Goal: Transaction & Acquisition: Purchase product/service

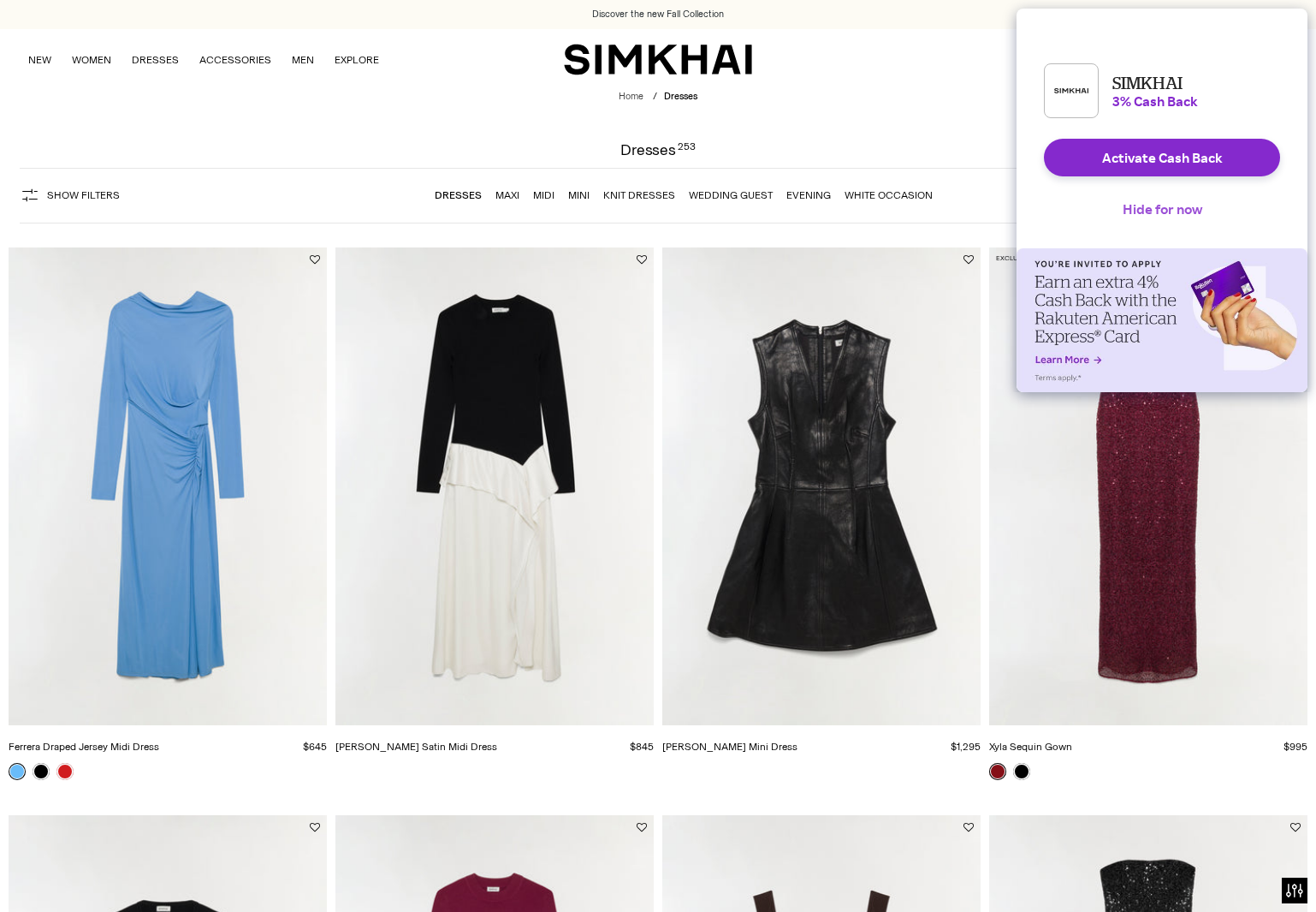
click at [1166, 226] on button "Hide for now" at bounding box center [1162, 209] width 107 height 38
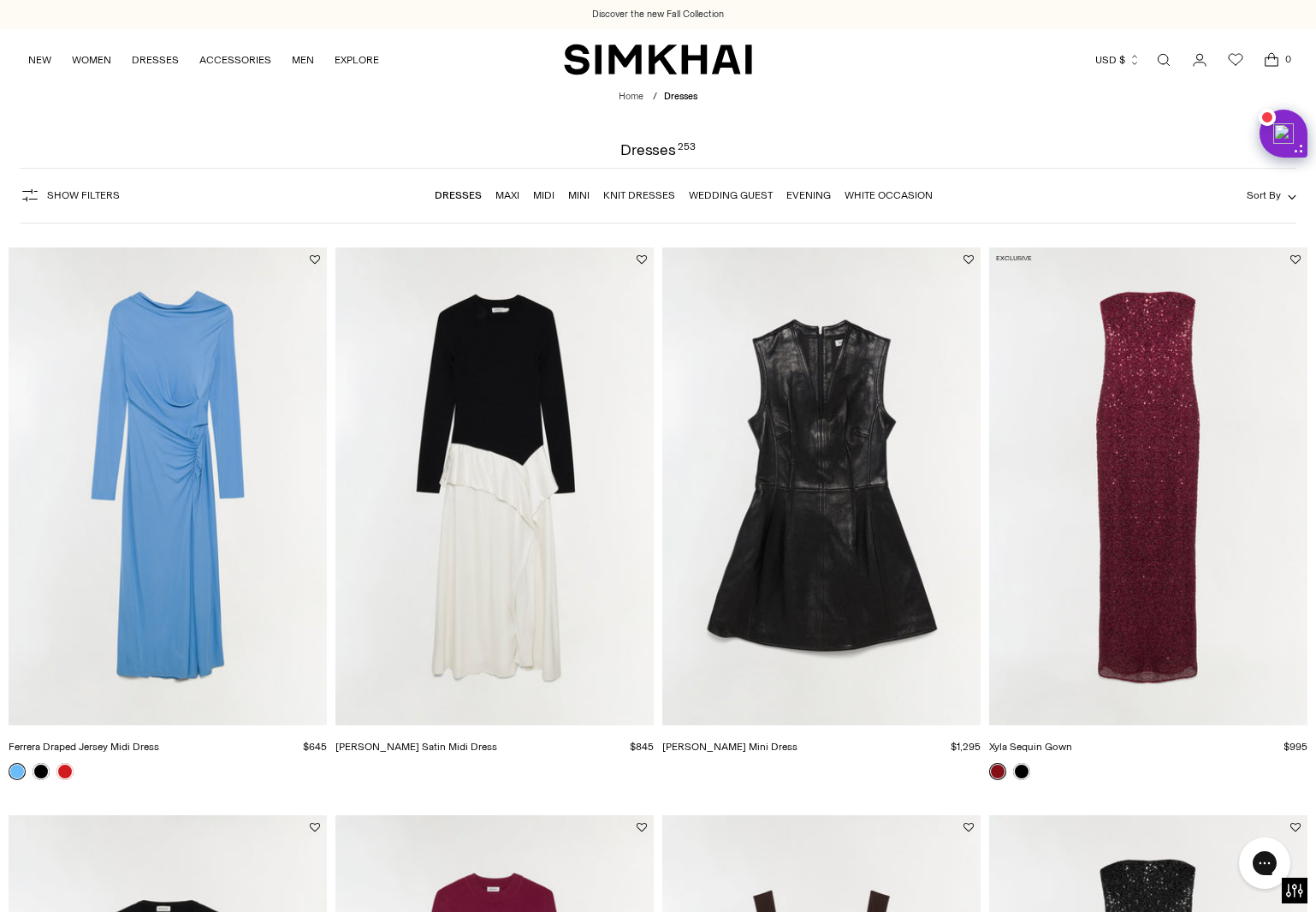
click at [1158, 62] on link "Open search modal" at bounding box center [1163, 60] width 34 height 34
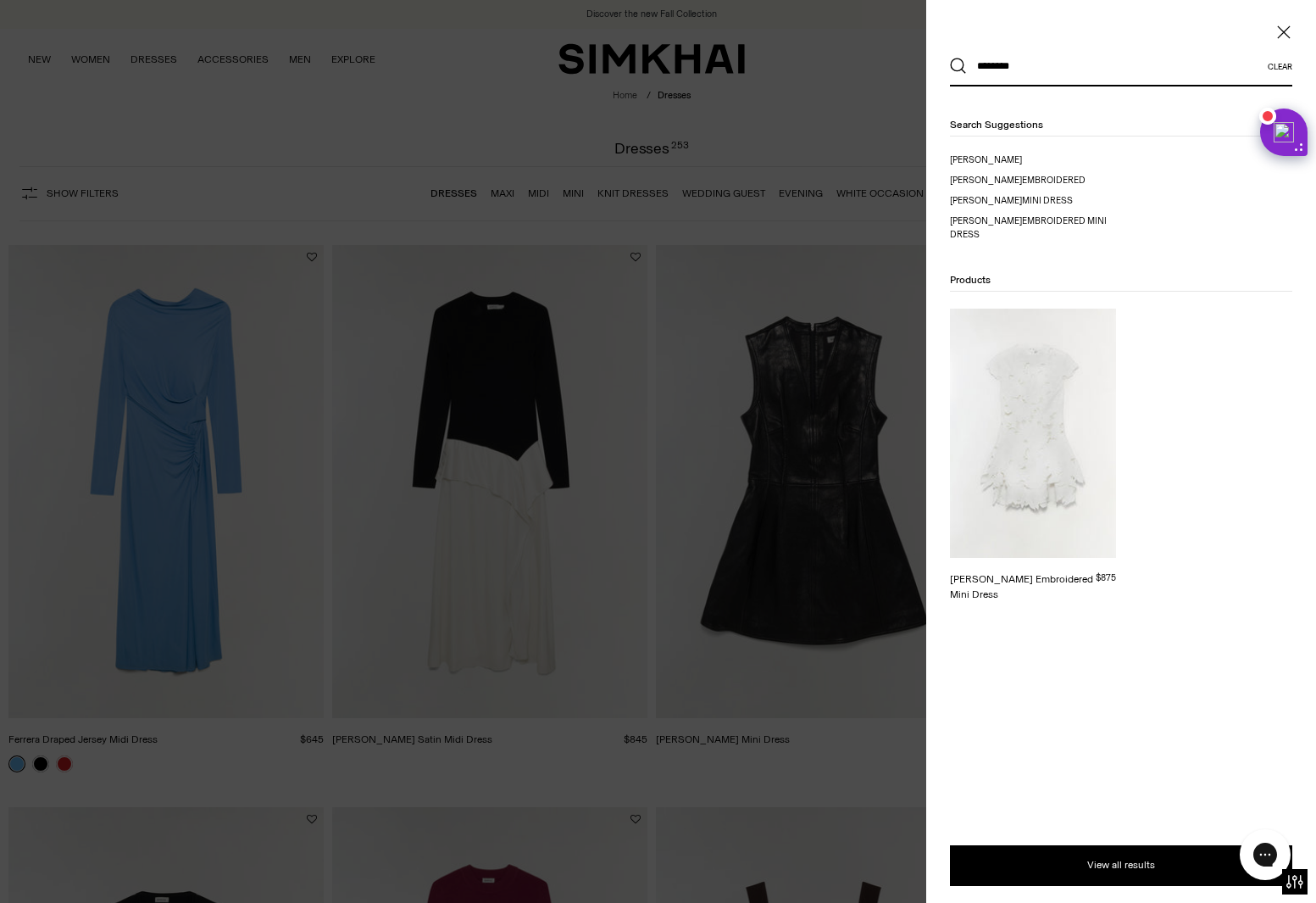
type input "********"
click at [950, 57] on button "Search" at bounding box center [958, 65] width 17 height 17
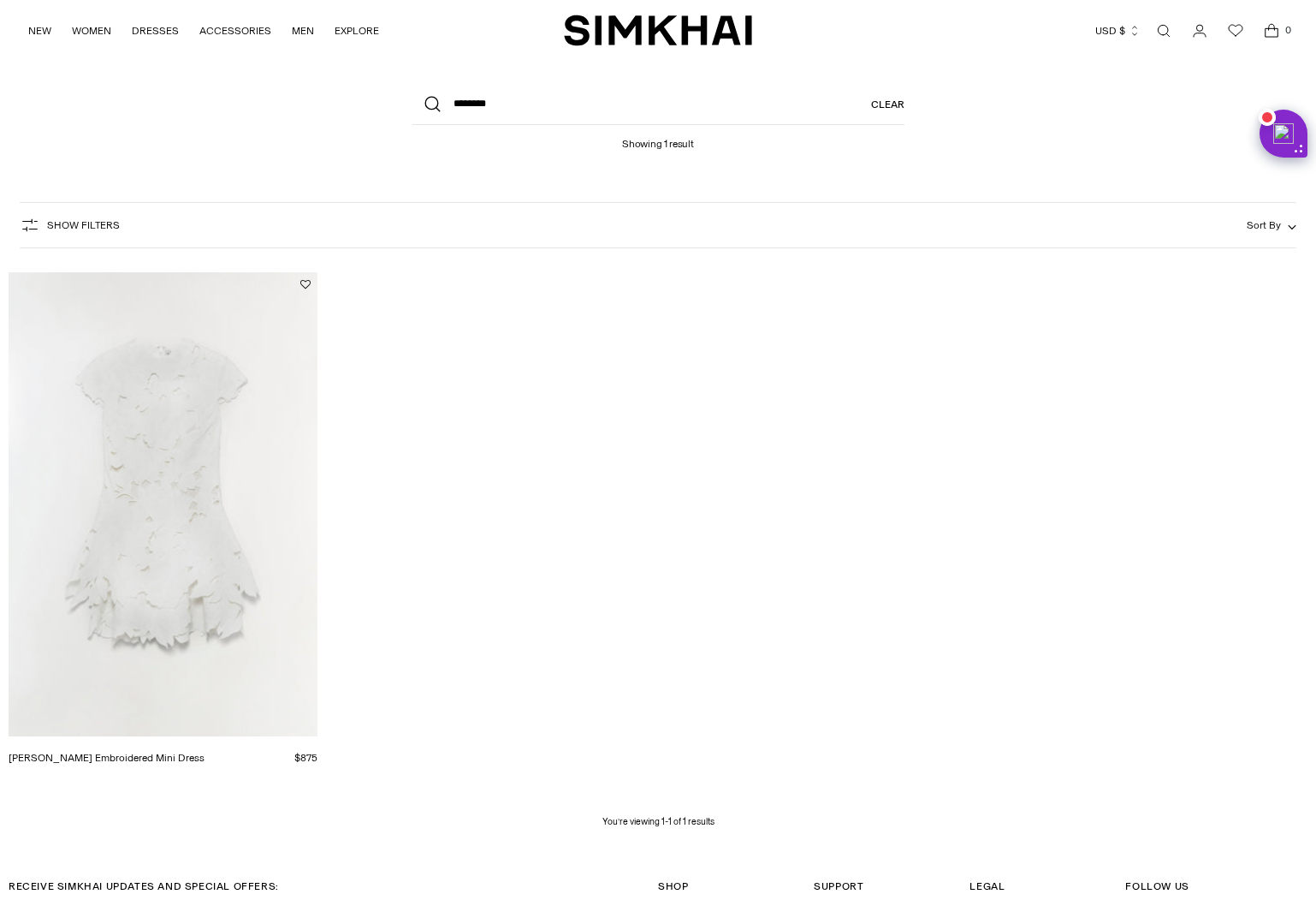
scroll to position [257, 0]
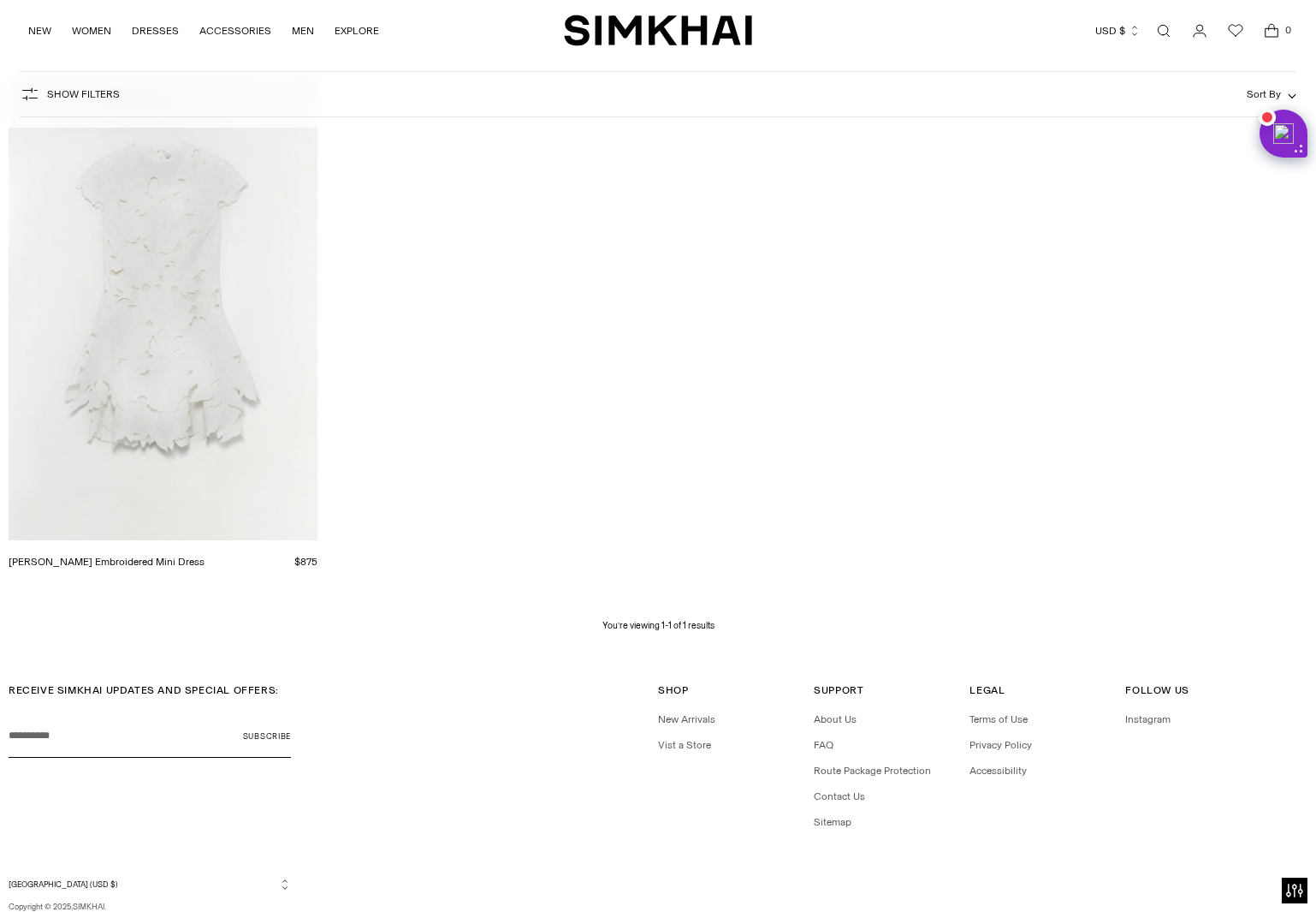
click at [0, 0] on img "Holloway Embroidered Mini Dress" at bounding box center [0, 0] width 0 height 0
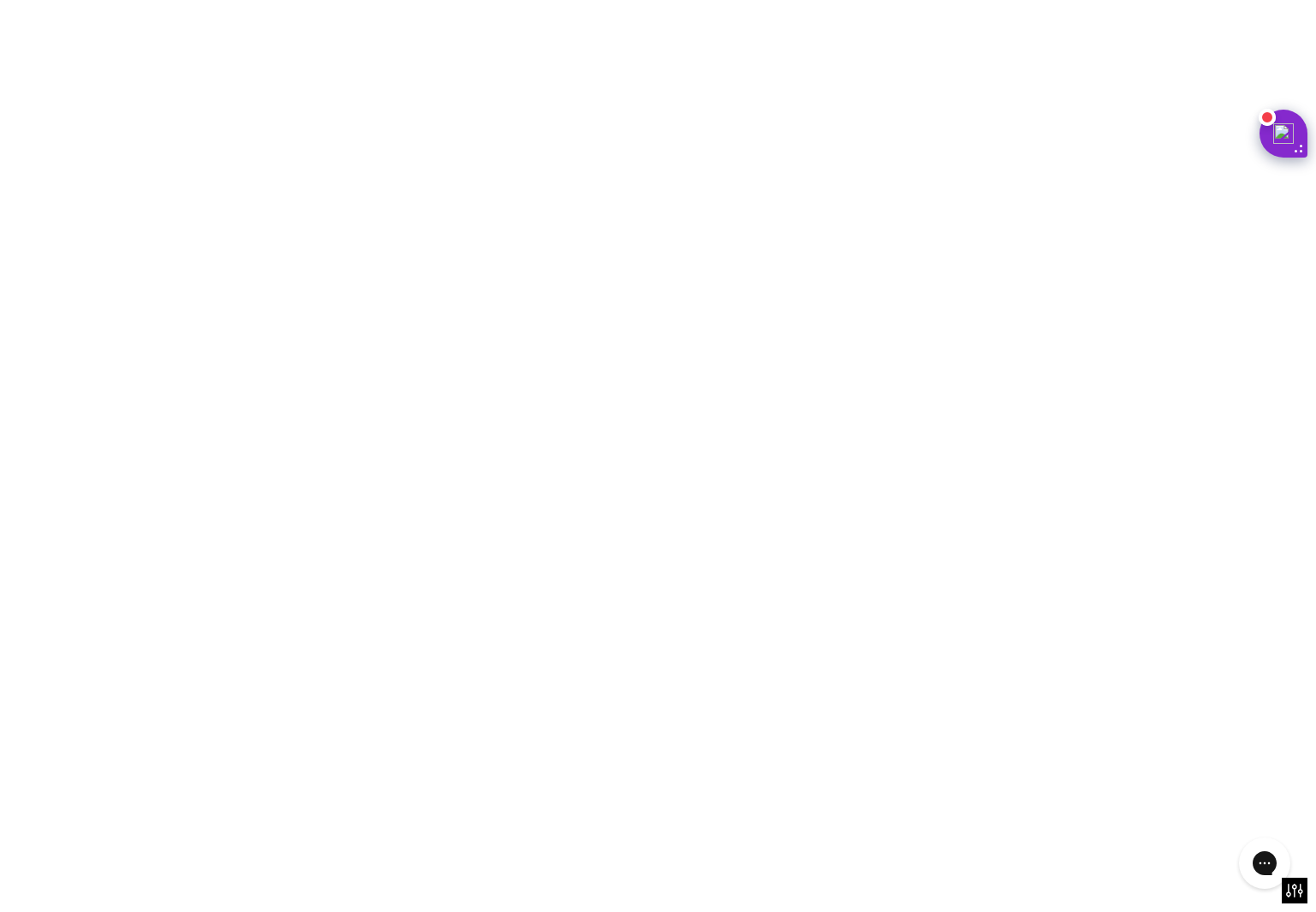
scroll to position [0, 0]
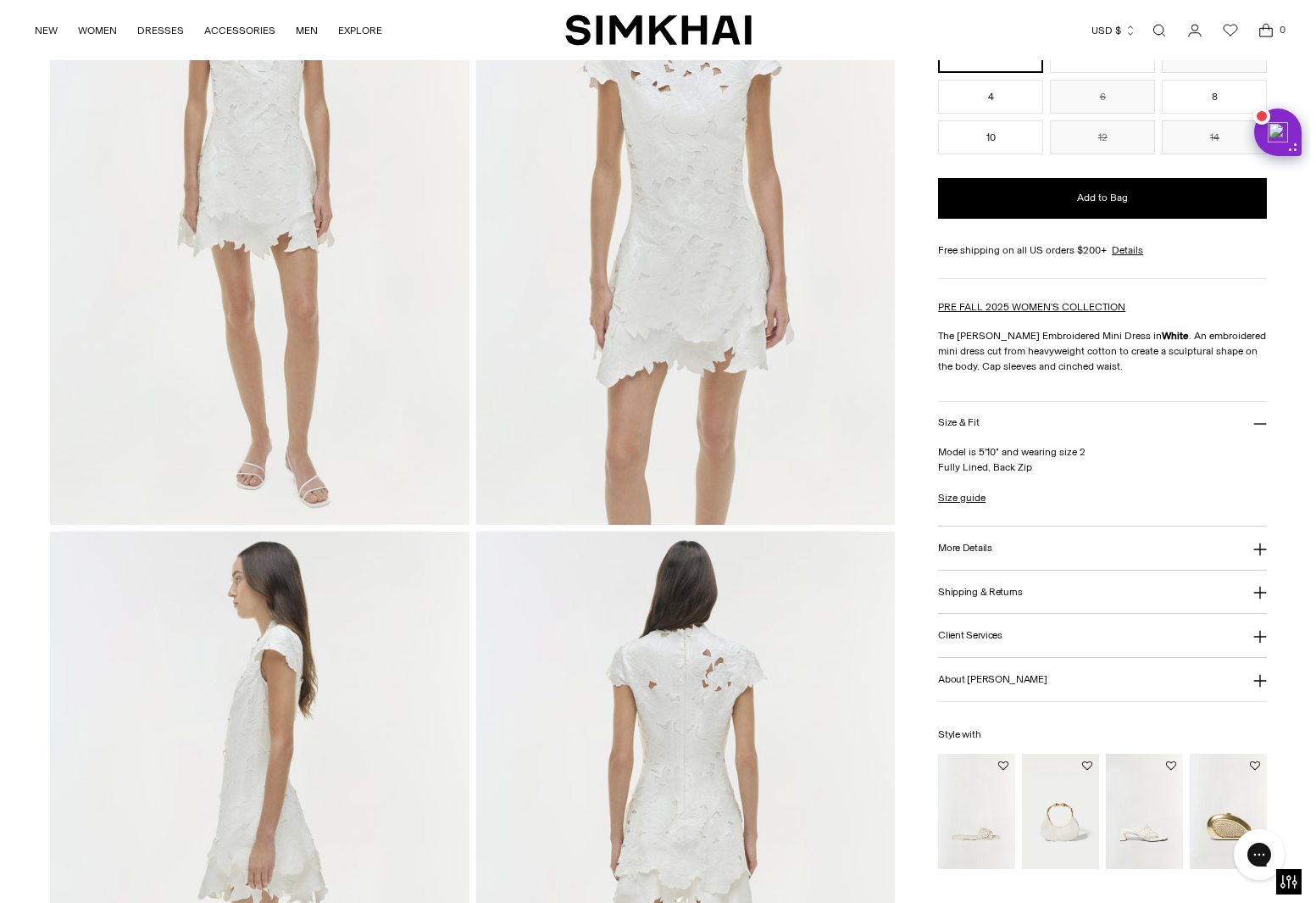
scroll to position [255, 0]
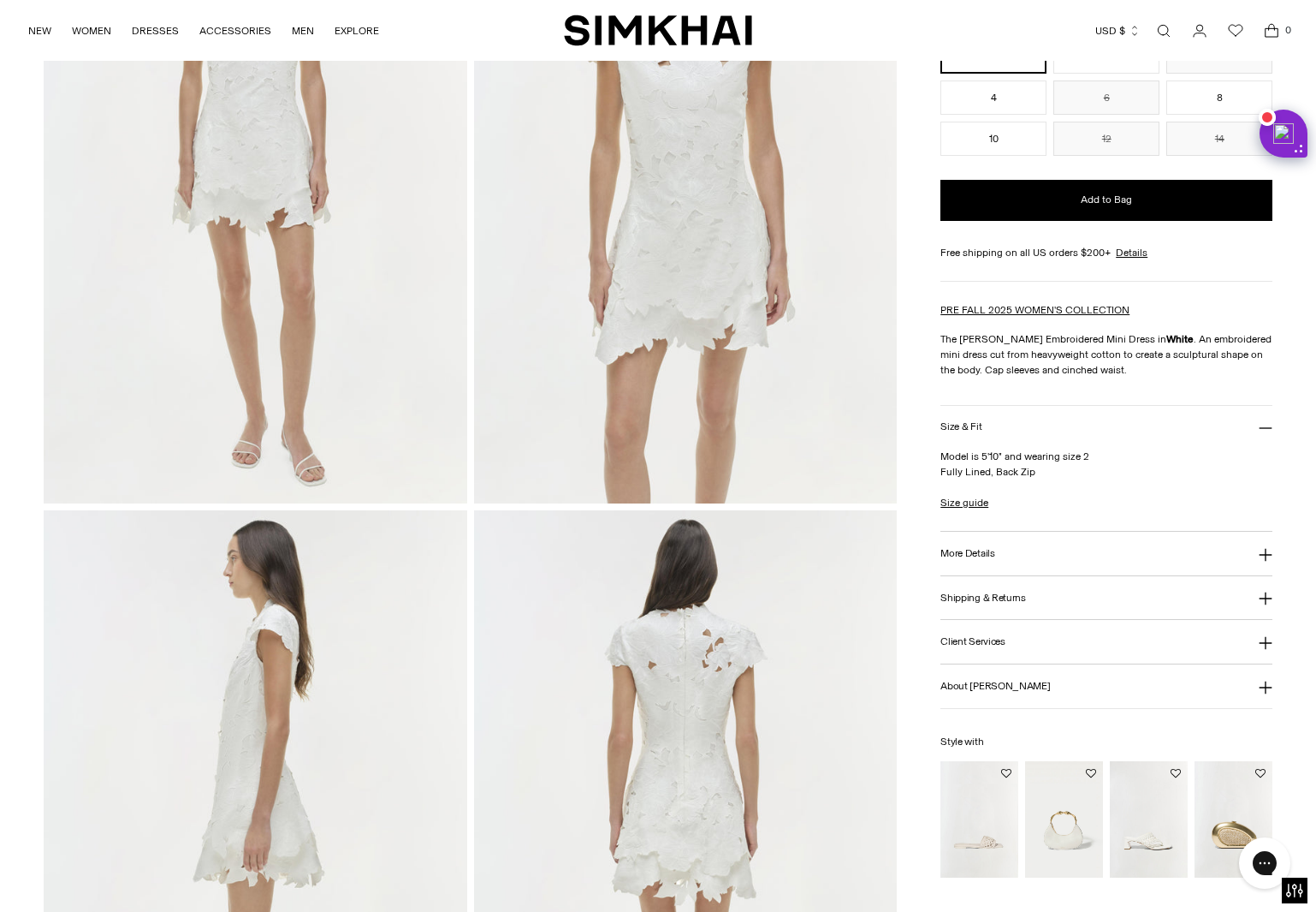
click at [979, 549] on h3 "More Details" at bounding box center [967, 553] width 54 height 11
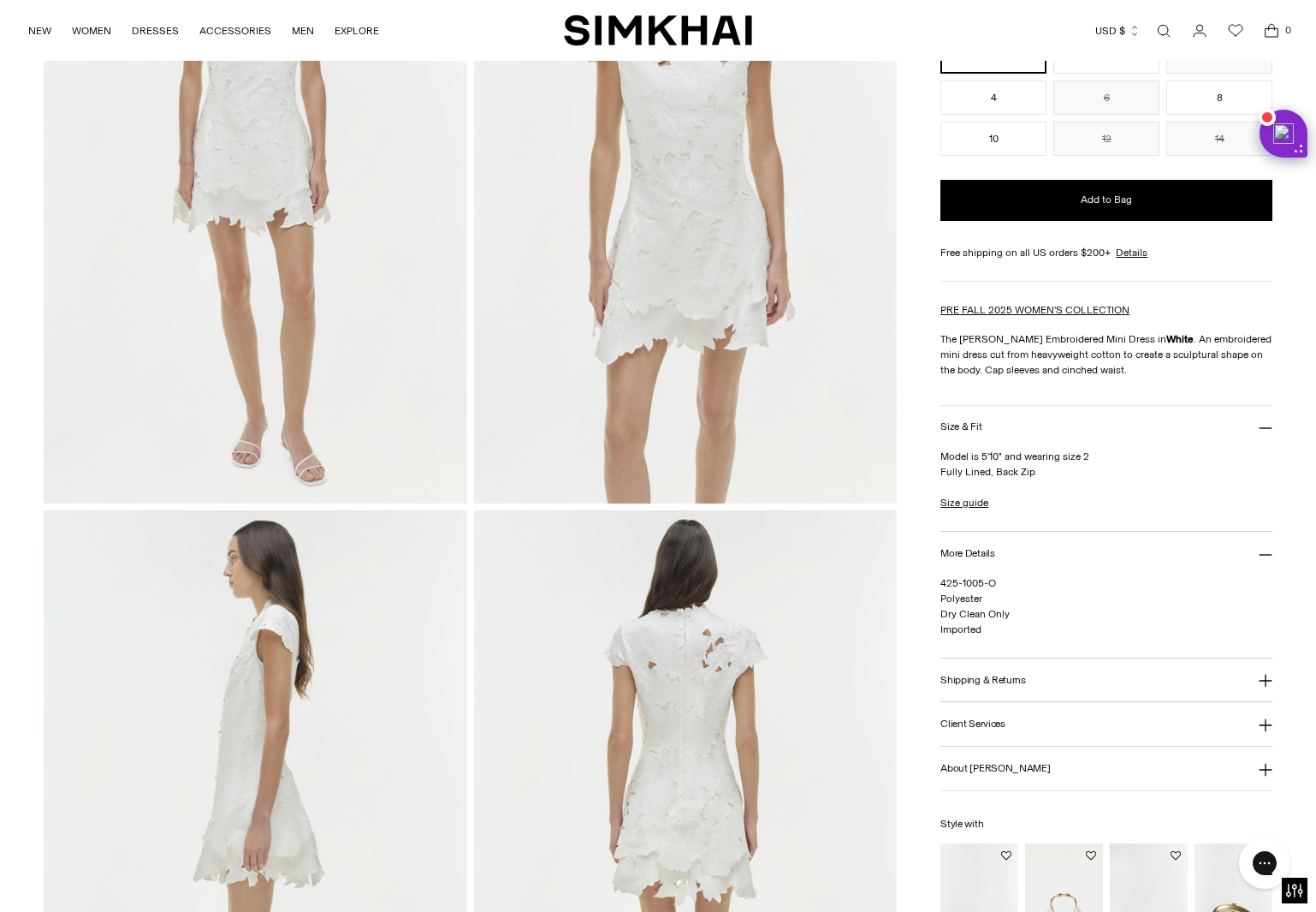
click at [968, 422] on h3 "Size & Fit" at bounding box center [961, 427] width 41 height 11
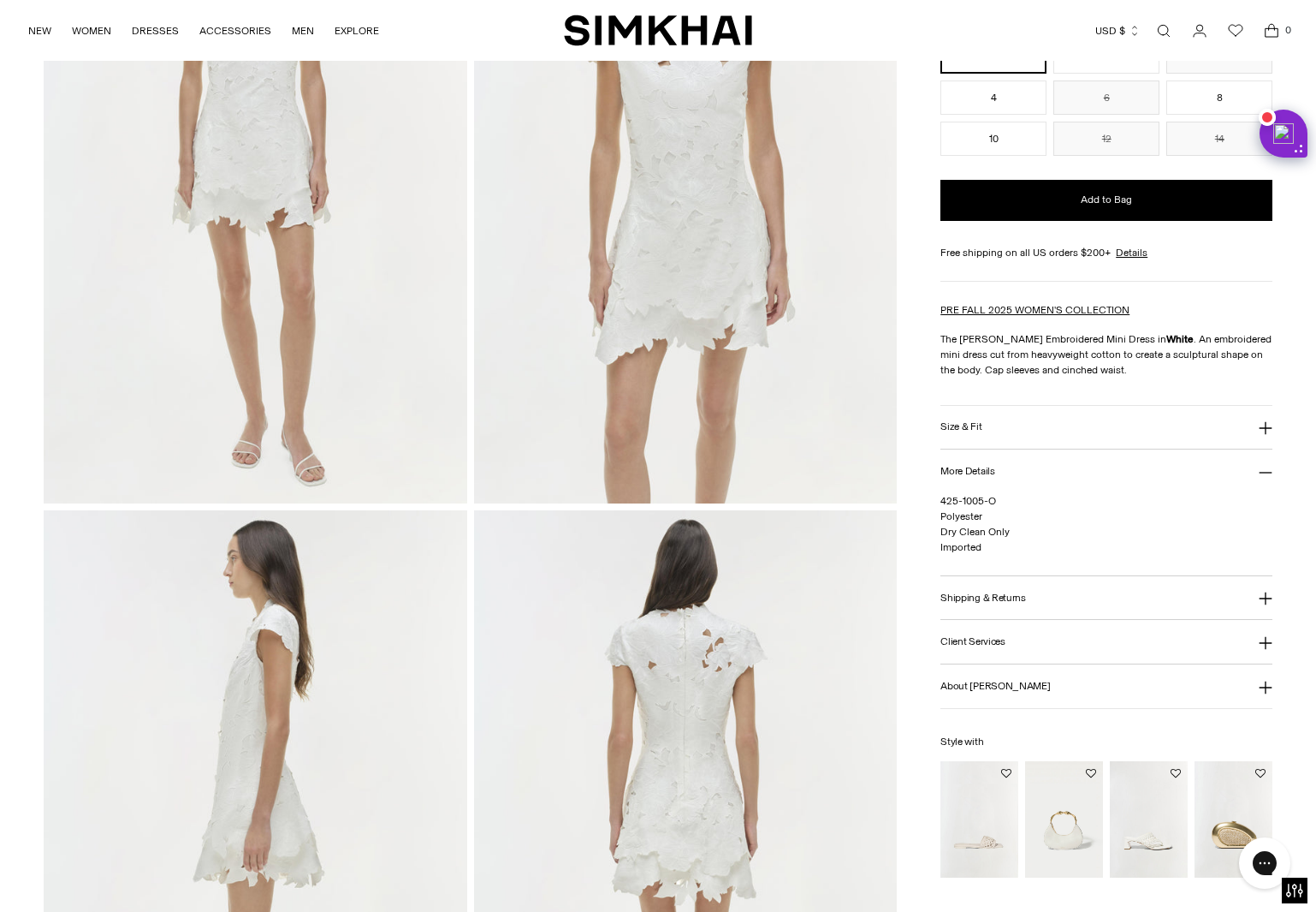
click at [968, 422] on h3 "Size & Fit" at bounding box center [961, 427] width 41 height 11
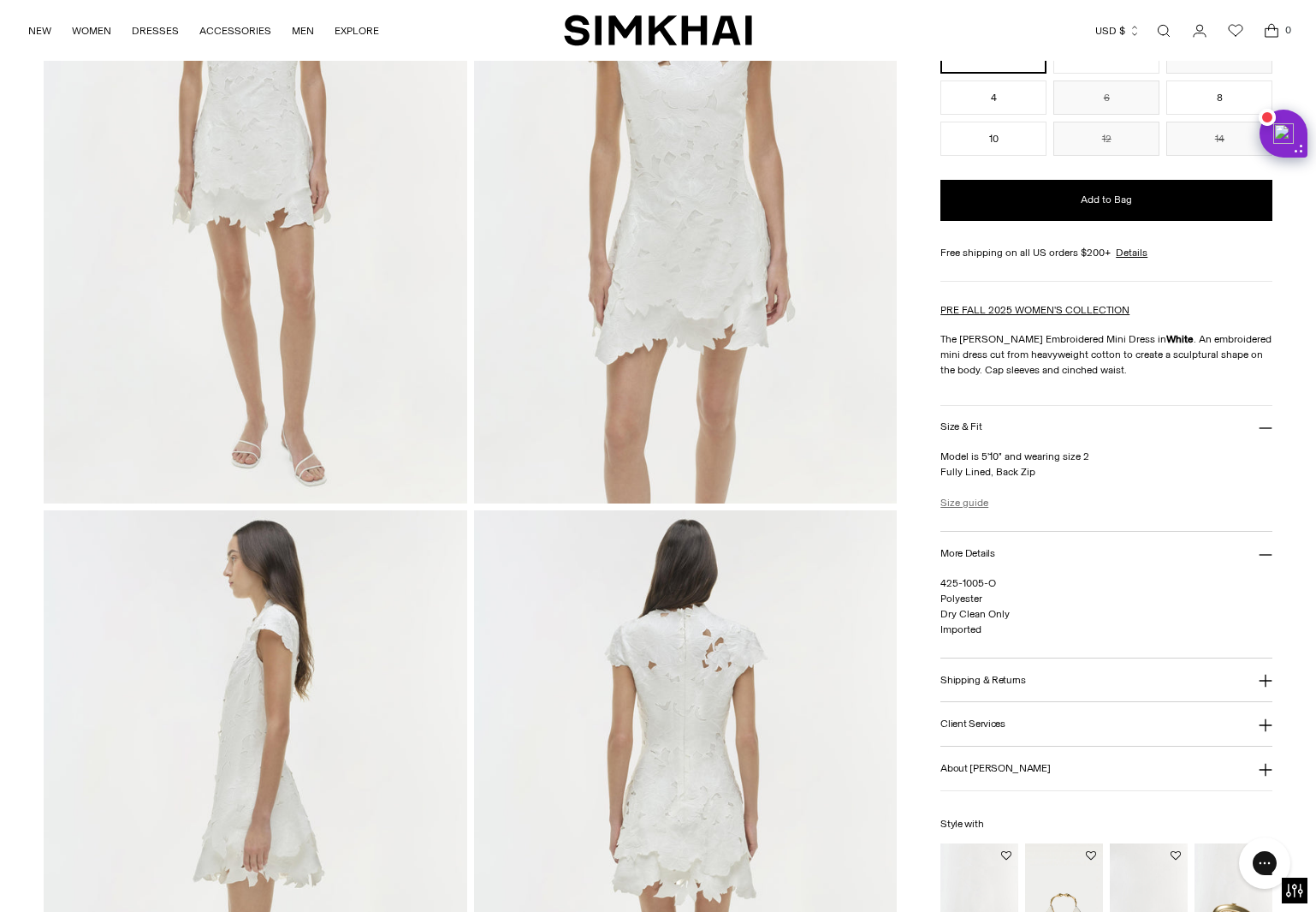
click at [979, 502] on link "Size guide" at bounding box center [964, 502] width 48 height 15
